Goal: Find specific page/section: Find specific page/section

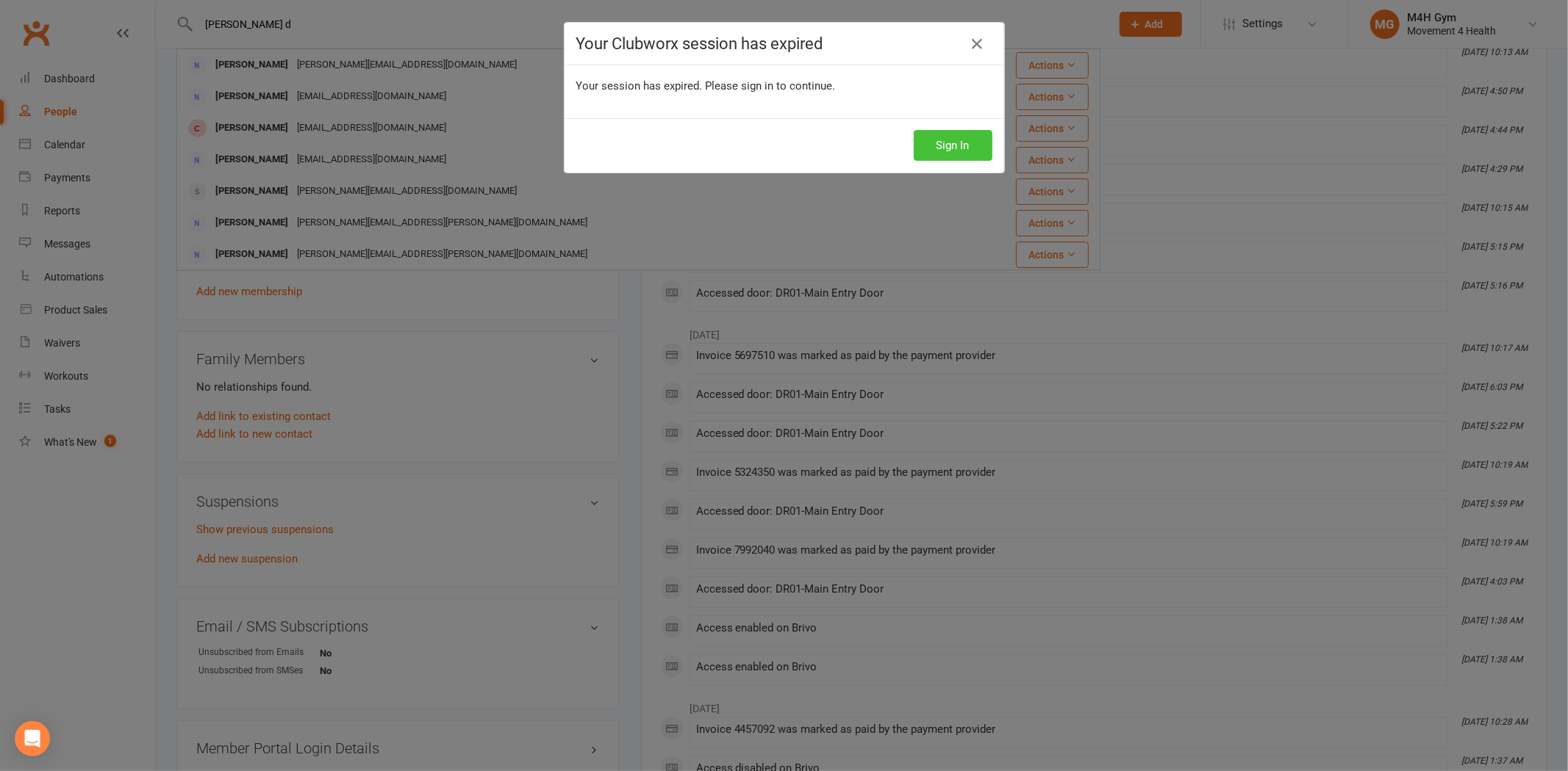
scroll to position [489, 0]
click at [948, 144] on button "Sign In" at bounding box center [953, 145] width 79 height 31
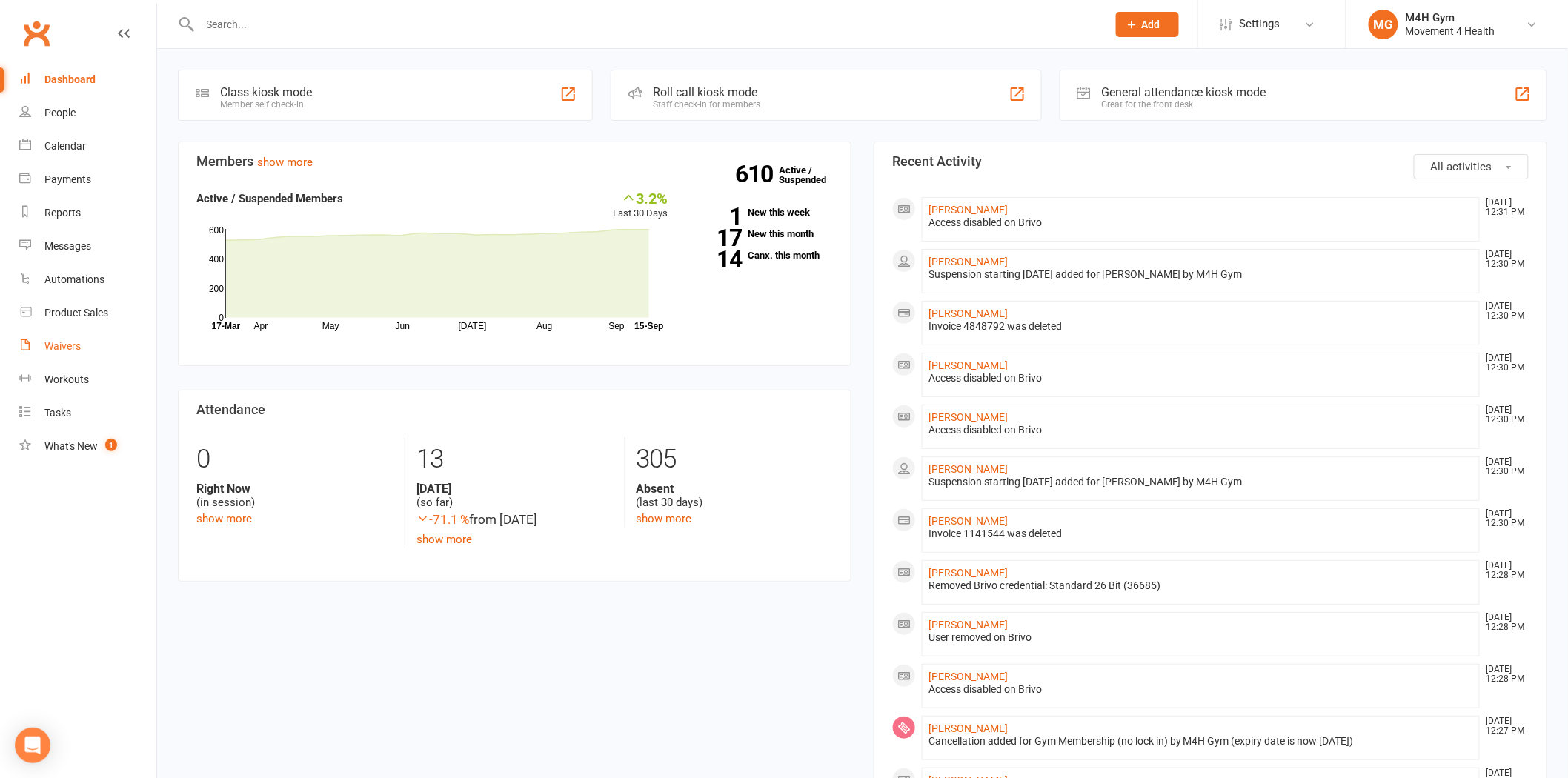
click at [113, 341] on link "Waivers" at bounding box center [88, 347] width 137 height 33
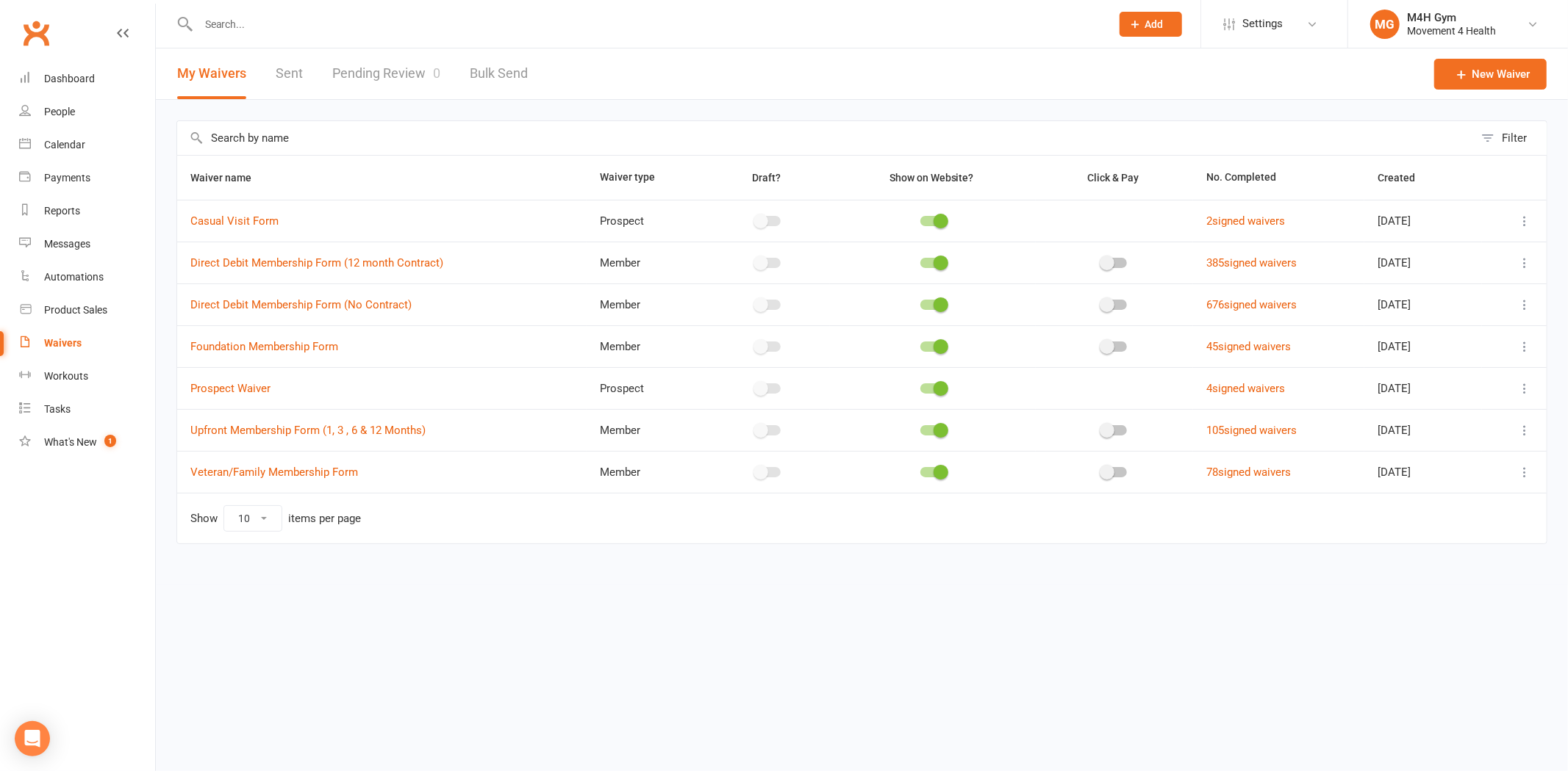
click at [387, 74] on link "Pending Review 0" at bounding box center [387, 74] width 108 height 51
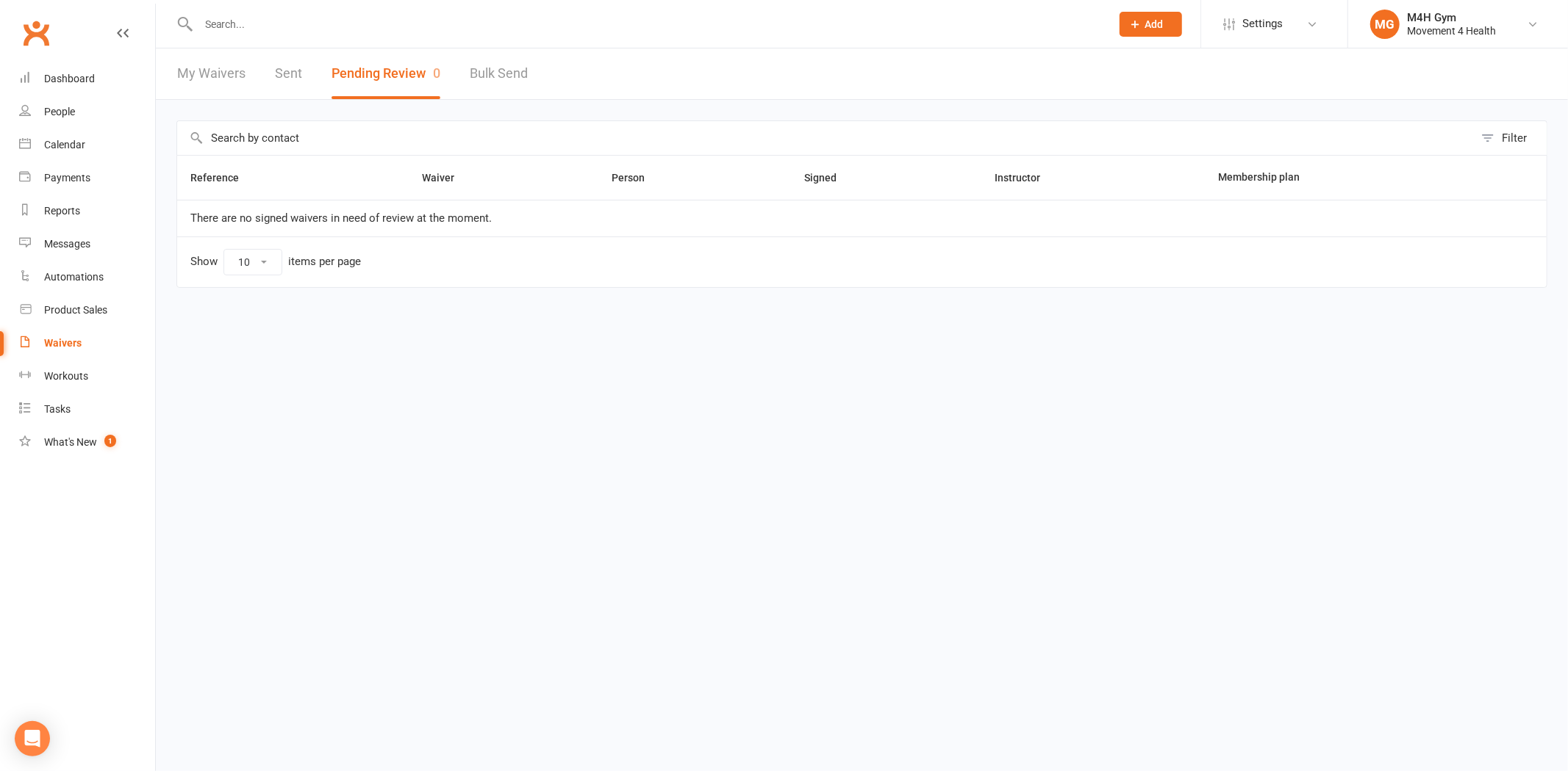
click at [718, 16] on input "text" at bounding box center [647, 24] width 907 height 21
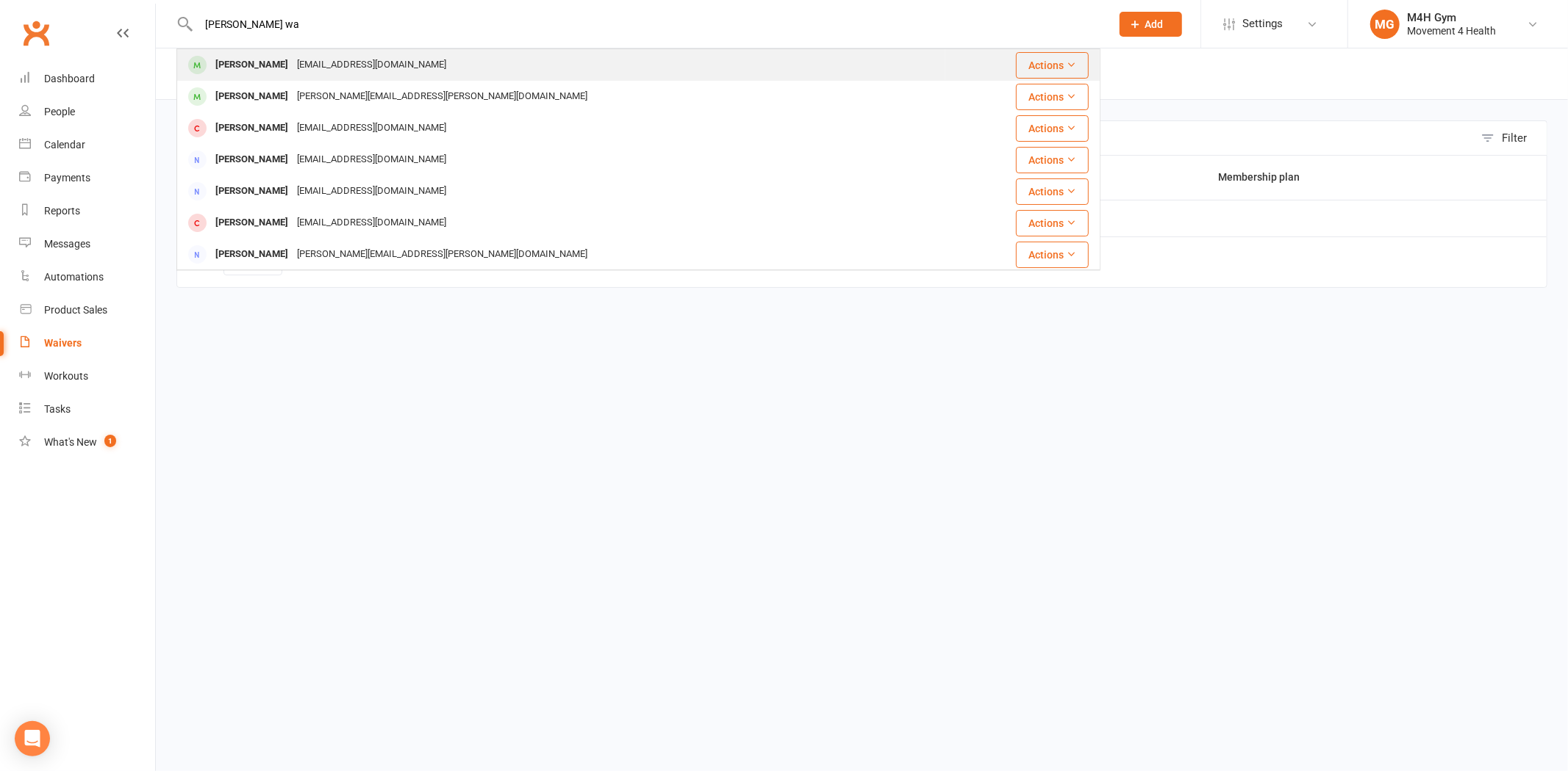
type input "[PERSON_NAME] wa"
click at [400, 70] on div "[EMAIL_ADDRESS][DOMAIN_NAME]" at bounding box center [371, 65] width 158 height 21
